Goal: Task Accomplishment & Management: Use online tool/utility

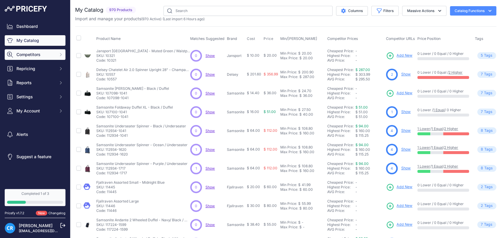
click at [38, 55] on span "Competitors" at bounding box center [35, 55] width 38 height 6
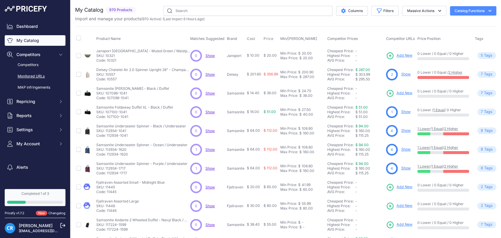
click at [35, 75] on link "Monitored URLs" at bounding box center [35, 76] width 61 height 10
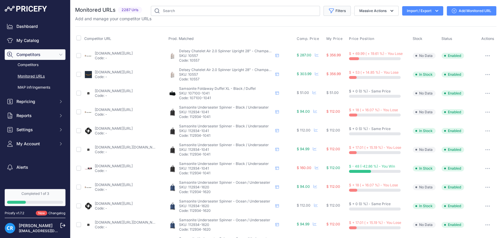
click at [328, 11] on icon "button" at bounding box center [331, 11] width 6 height 6
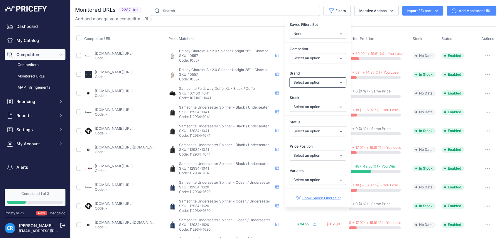
click at [306, 80] on select "Select an option [DEMOGRAPHIC_DATA] Tourister Delsey Fjallraven Fpm [GEOGRAPHIC…" at bounding box center [318, 82] width 56 height 10
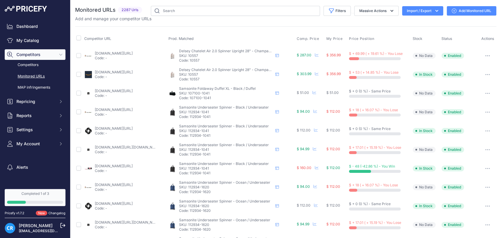
click at [356, 3] on div "You are not connected to the internet. Monitored URLs" at bounding box center [285, 223] width 421 height 446
click at [435, 10] on icon "button" at bounding box center [436, 11] width 3 height 2
click at [410, 33] on div "Export" at bounding box center [422, 33] width 47 height 11
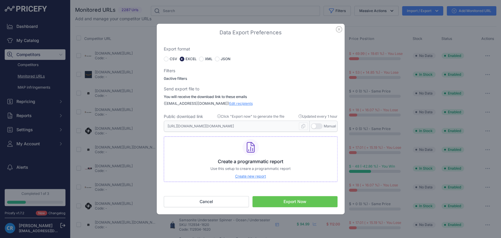
click at [264, 201] on button "Export Now" at bounding box center [294, 201] width 85 height 11
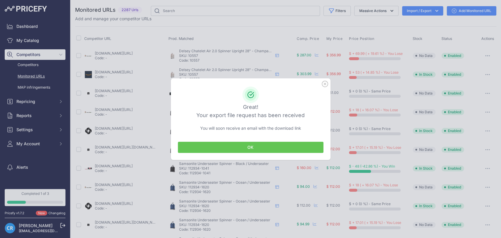
click at [264, 145] on button "OK" at bounding box center [251, 147] width 146 height 11
